Goal: Browse casually

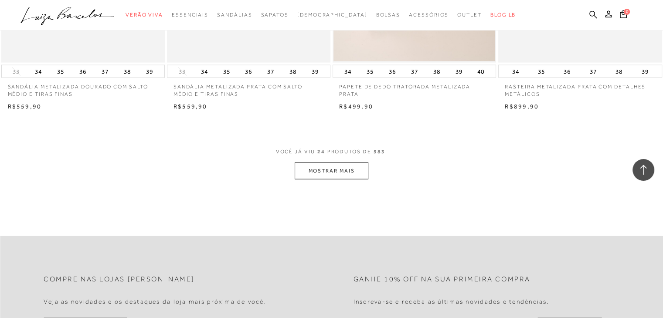
scroll to position [1790, 0]
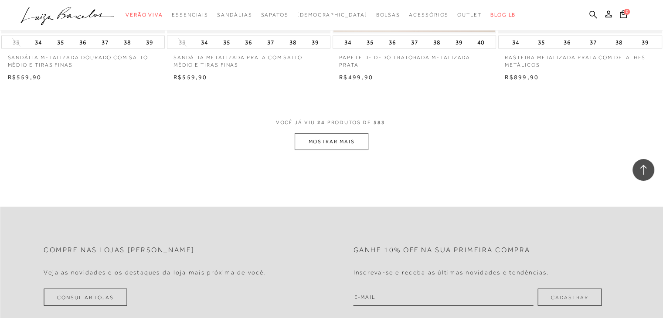
click at [319, 146] on button "MOSTRAR MAIS" at bounding box center [331, 141] width 73 height 17
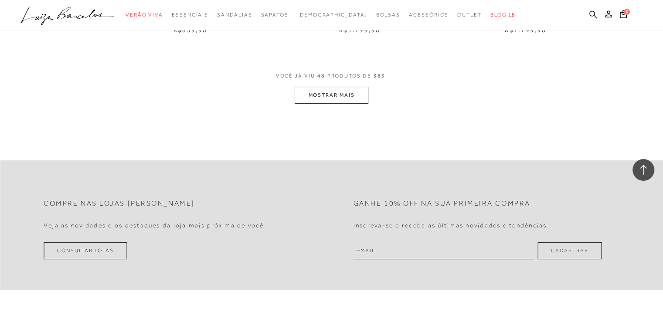
scroll to position [3667, 0]
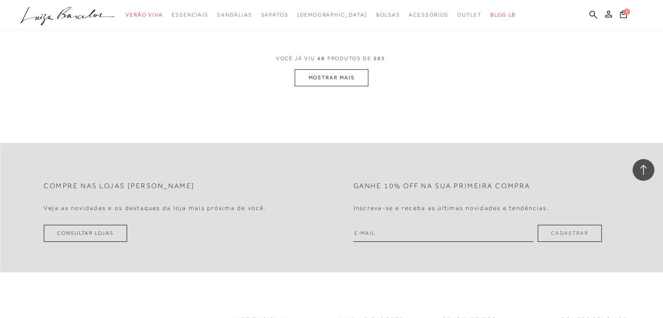
click at [314, 72] on button "MOSTRAR MAIS" at bounding box center [331, 77] width 73 height 17
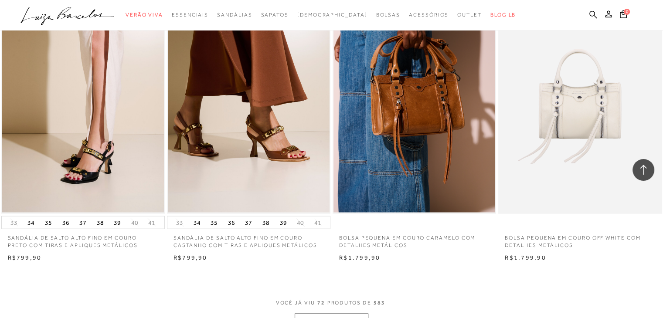
scroll to position [5266, 0]
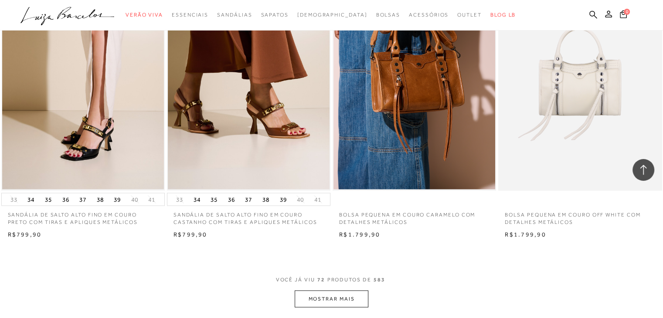
click at [354, 291] on button "MOSTRAR MAIS" at bounding box center [331, 299] width 73 height 17
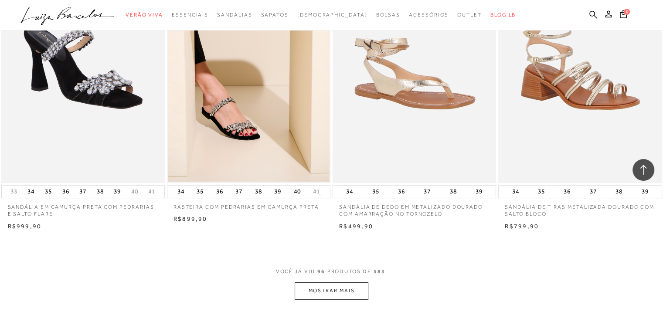
scroll to position [7119, 0]
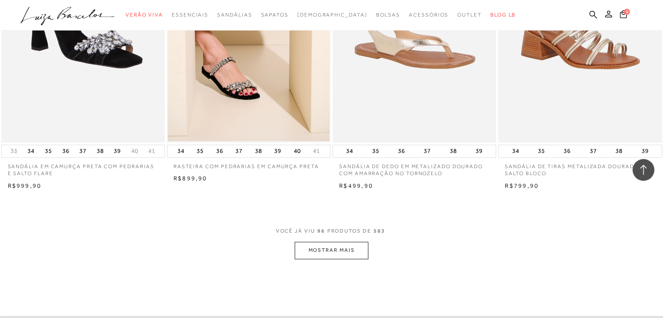
click at [358, 242] on button "MOSTRAR MAIS" at bounding box center [331, 250] width 73 height 17
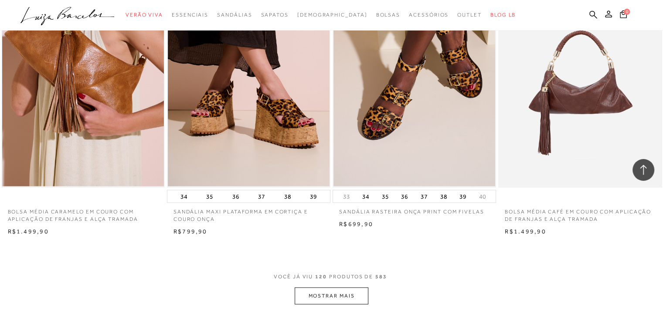
scroll to position [8927, 0]
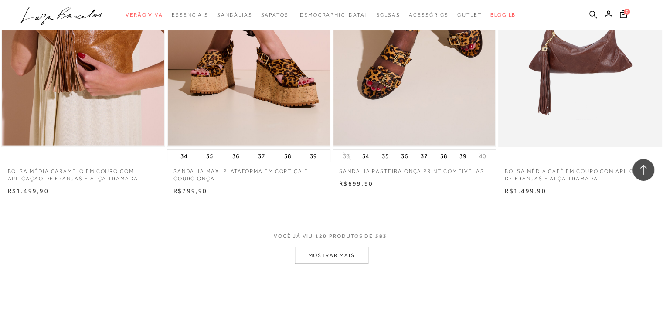
click at [361, 247] on button "MOSTRAR MAIS" at bounding box center [331, 255] width 73 height 17
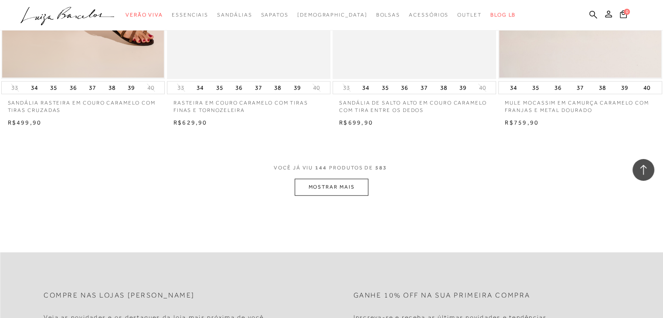
scroll to position [10856, 0]
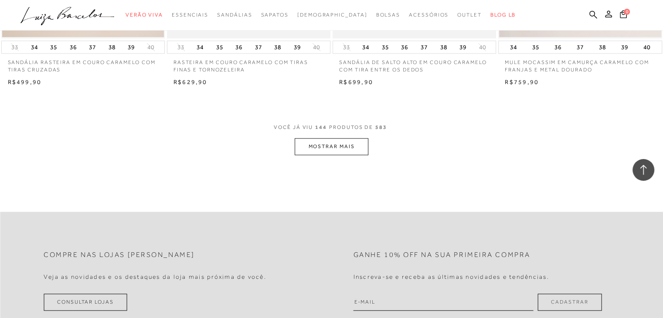
click at [323, 138] on button "MOSTRAR MAIS" at bounding box center [331, 146] width 73 height 17
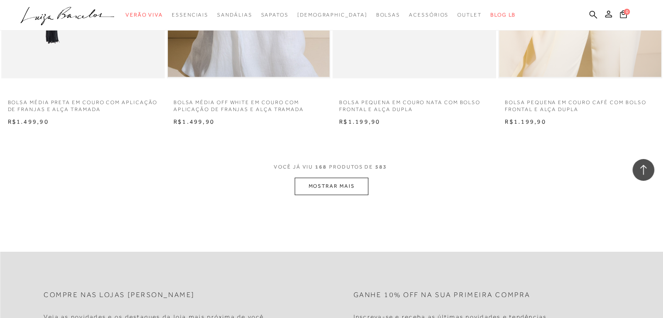
scroll to position [12658, 0]
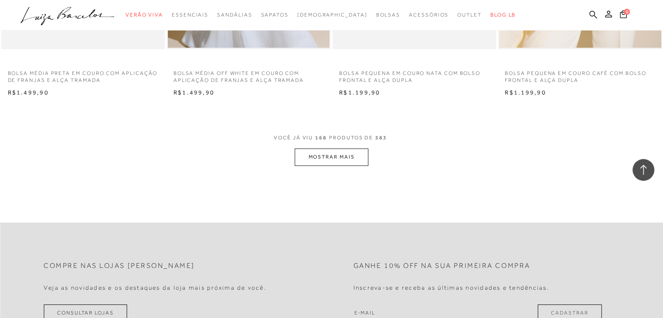
click at [320, 149] on button "MOSTRAR MAIS" at bounding box center [331, 157] width 73 height 17
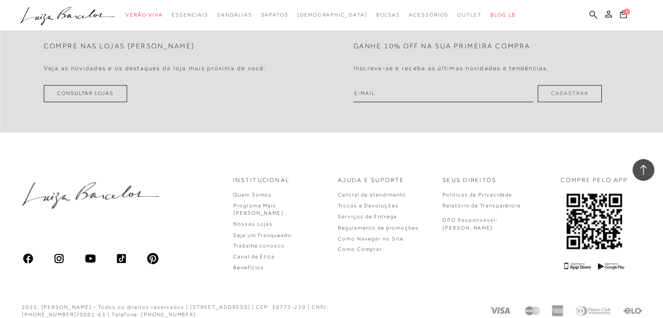
scroll to position [14413, 0]
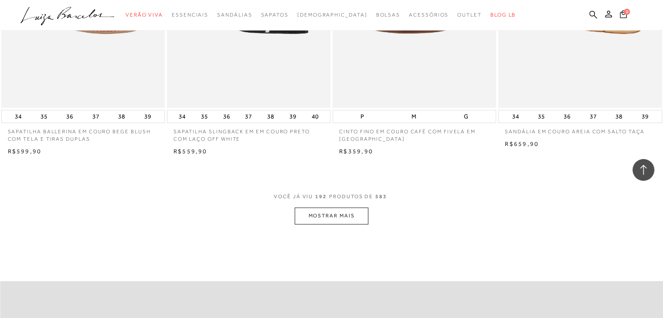
click at [356, 207] on button "MOSTRAR MAIS" at bounding box center [331, 215] width 73 height 17
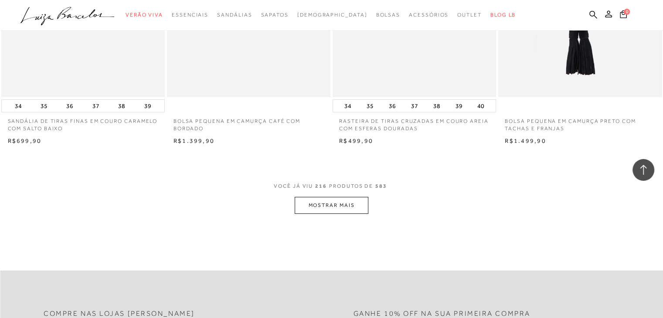
scroll to position [16247, 0]
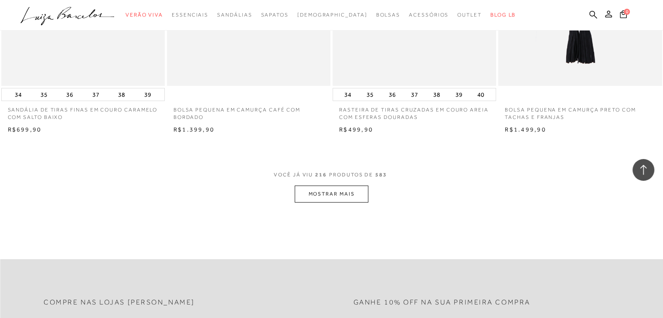
click at [346, 186] on button "MOSTRAR MAIS" at bounding box center [331, 194] width 73 height 17
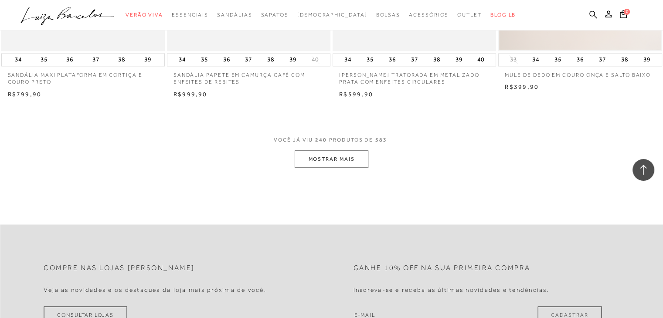
scroll to position [18112, 0]
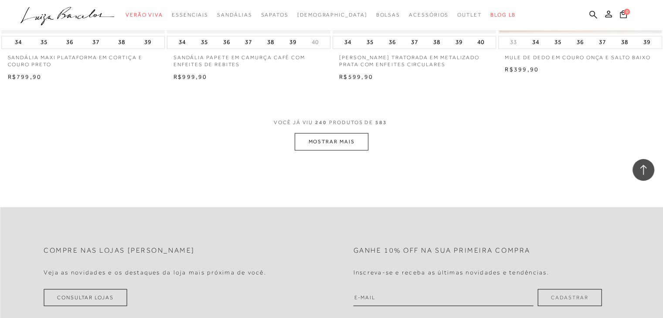
click at [357, 133] on button "MOSTRAR MAIS" at bounding box center [331, 141] width 73 height 17
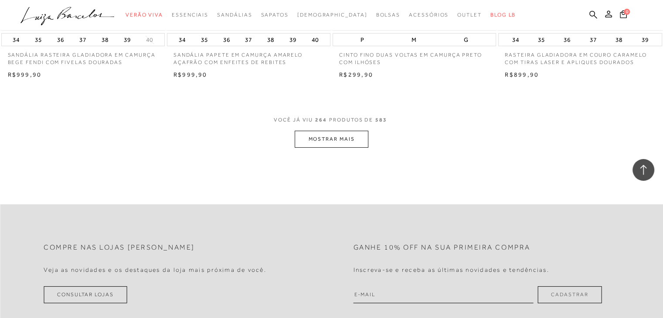
scroll to position [19990, 0]
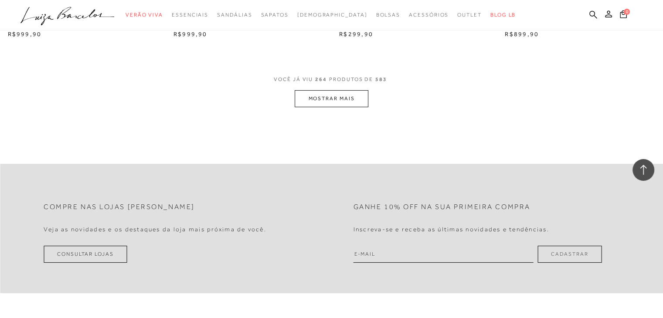
click at [308, 90] on button "MOSTRAR MAIS" at bounding box center [331, 98] width 73 height 17
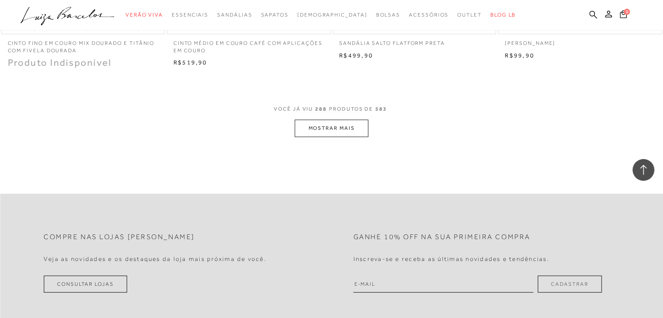
scroll to position [21780, 0]
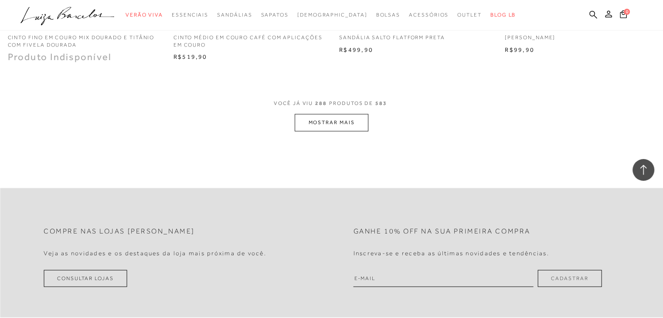
click at [348, 114] on button "MOSTRAR MAIS" at bounding box center [331, 122] width 73 height 17
